Goal: Transaction & Acquisition: Purchase product/service

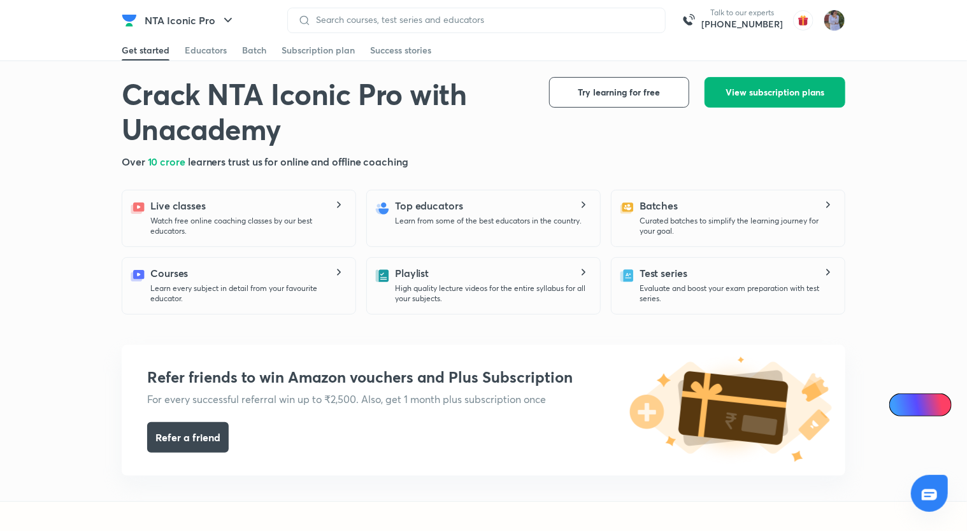
click at [735, 94] on span "View subscription plans" at bounding box center [775, 92] width 99 height 13
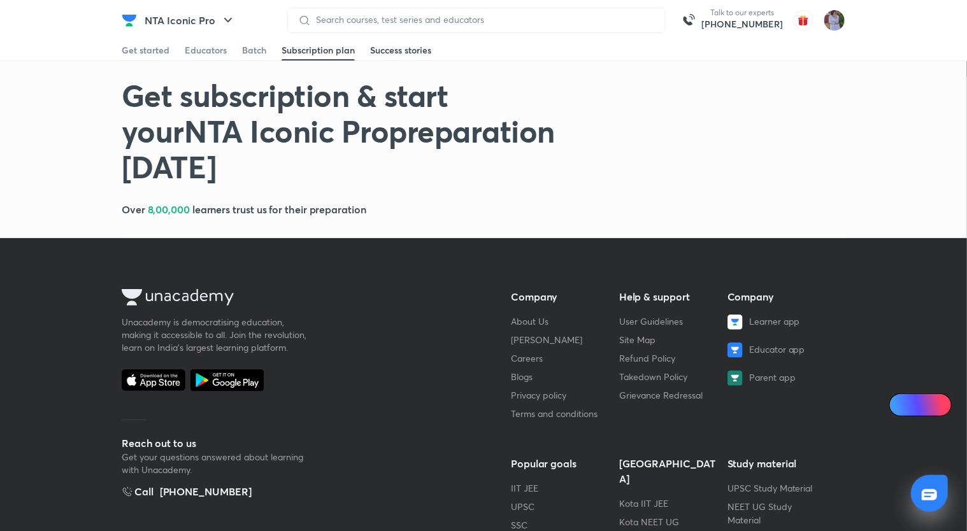
click at [410, 48] on div "Success stories" at bounding box center [400, 50] width 61 height 13
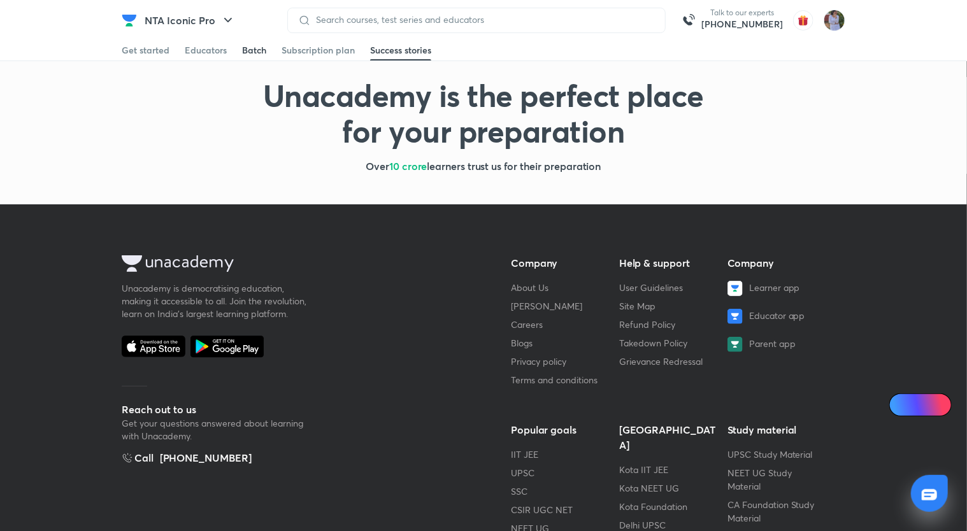
click at [248, 55] on div "Batch" at bounding box center [254, 50] width 24 height 13
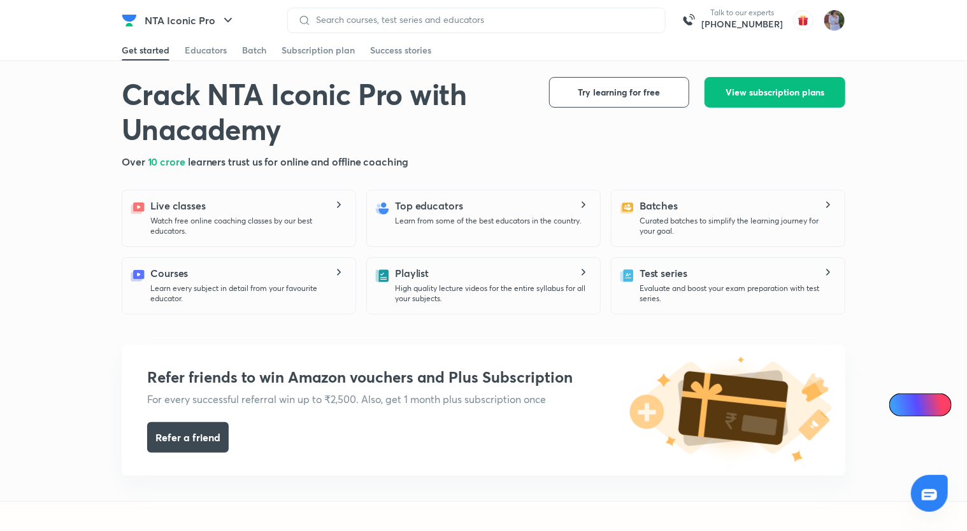
click at [886, 49] on div "Get started Educators Batch Subscription plan Success stories" at bounding box center [483, 50] width 967 height 21
click at [201, 47] on div "Educators" at bounding box center [206, 50] width 42 height 13
click at [222, 15] on icon "button" at bounding box center [227, 20] width 15 height 15
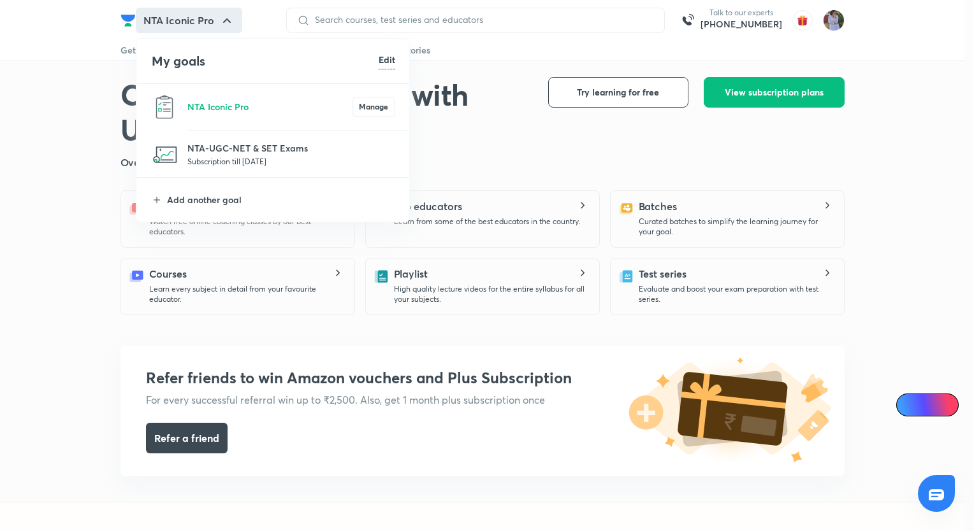
click at [497, 78] on div at bounding box center [487, 265] width 974 height 531
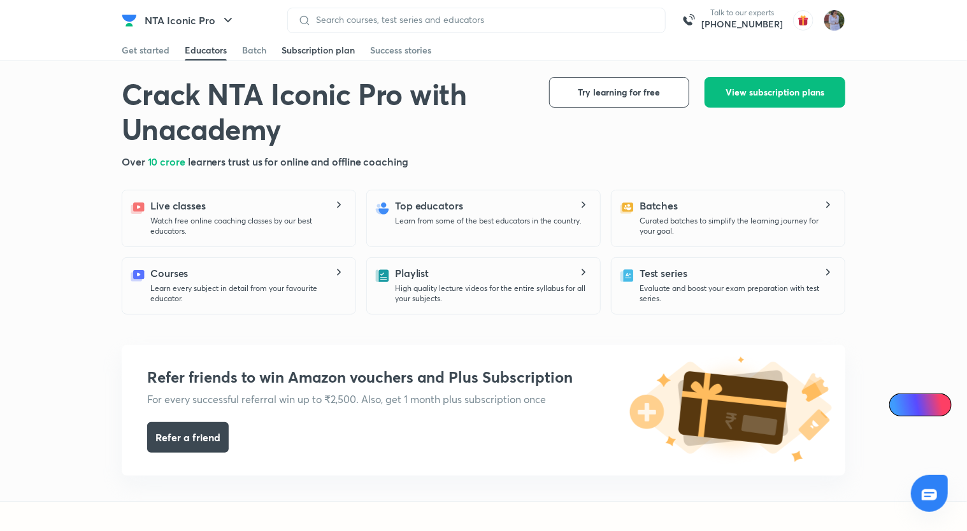
click at [319, 41] on link "Subscription plan" at bounding box center [318, 50] width 73 height 20
